Goal: Navigation & Orientation: Find specific page/section

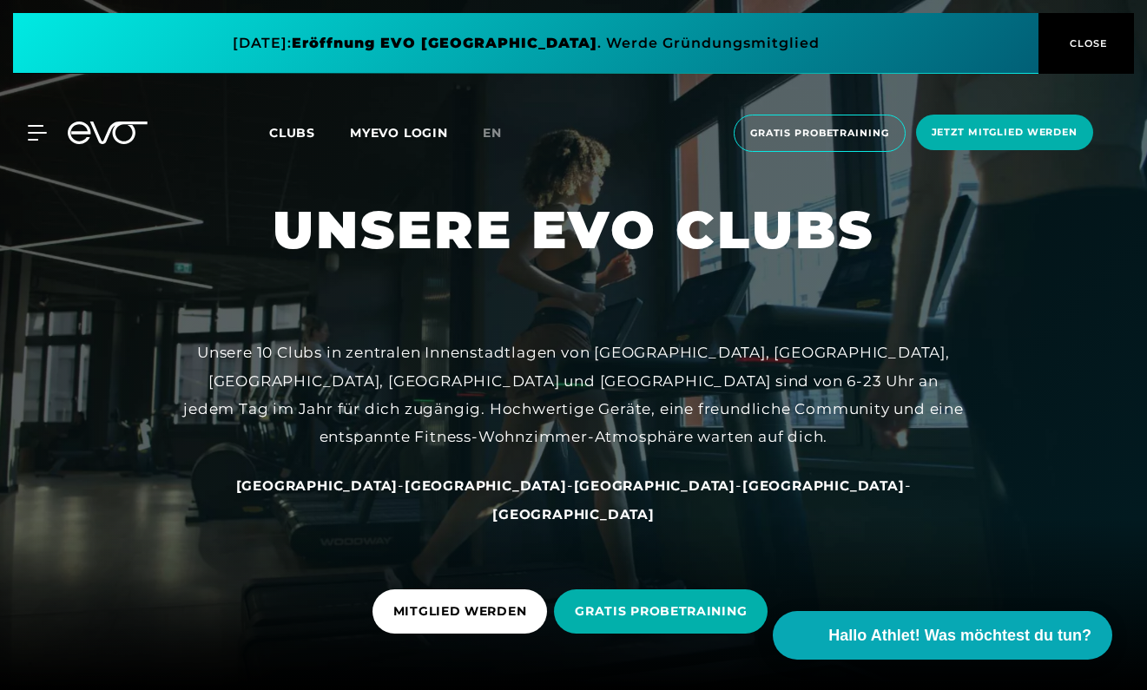
click at [574, 494] on span "[GEOGRAPHIC_DATA]" at bounding box center [655, 486] width 162 height 16
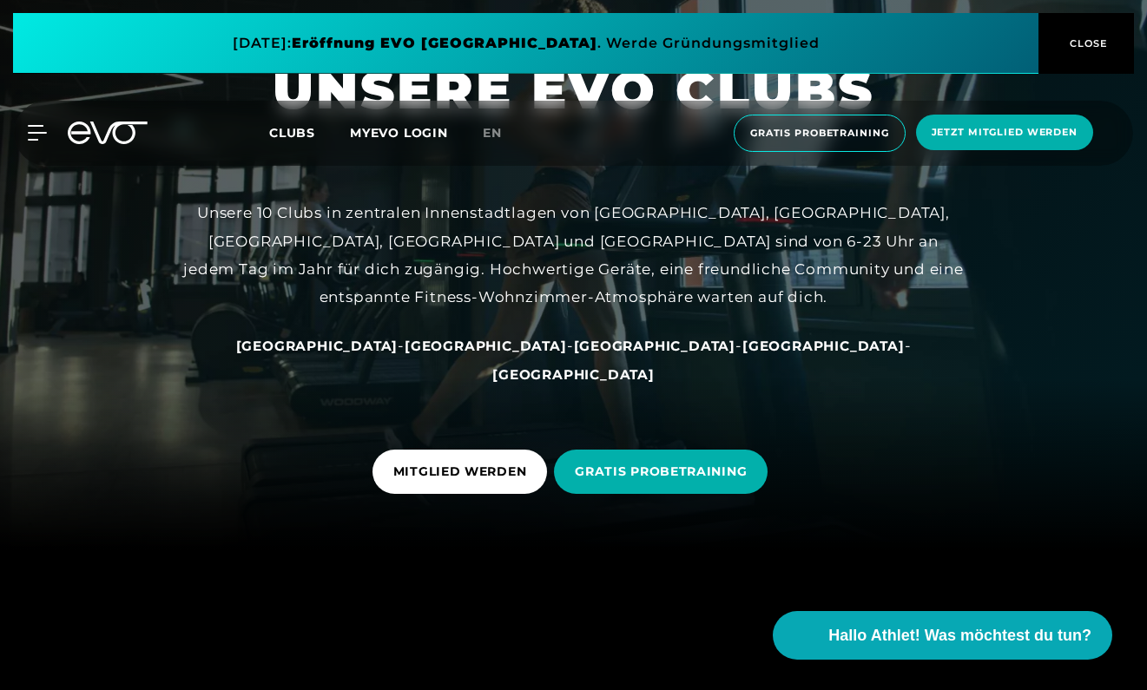
scroll to position [145, 0]
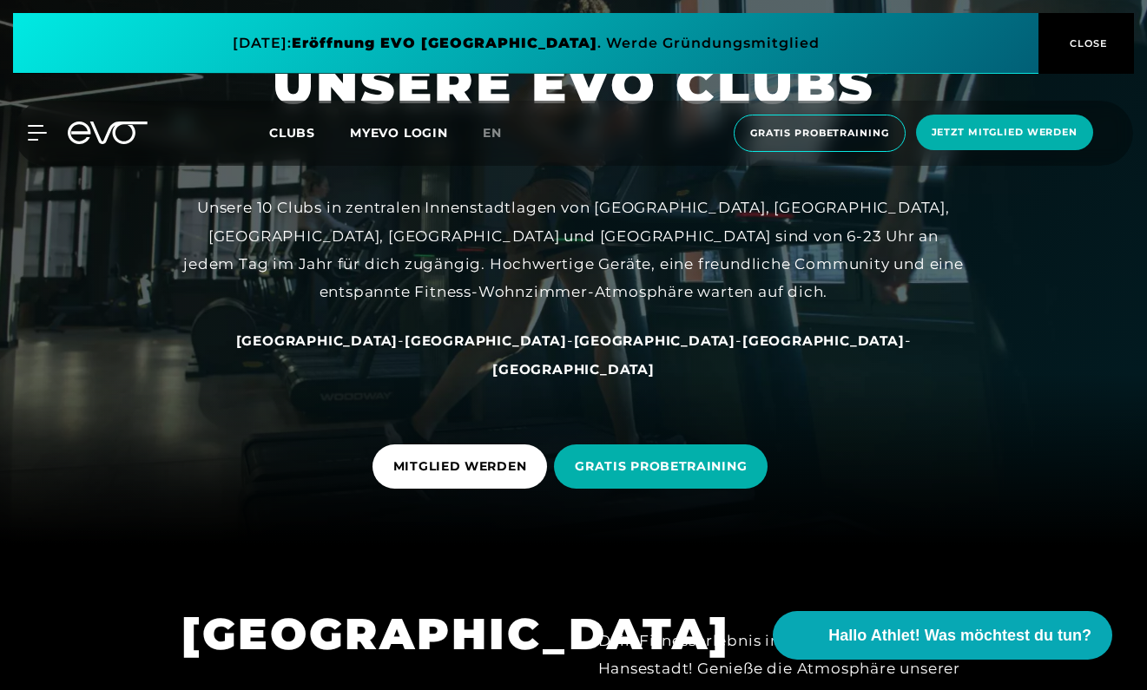
click at [742, 349] on span "[GEOGRAPHIC_DATA]" at bounding box center [823, 341] width 162 height 16
